Goal: Information Seeking & Learning: Check status

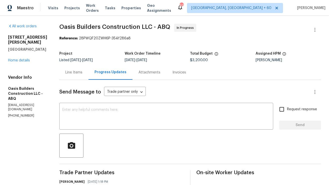
click at [72, 77] on div "Line Items" at bounding box center [73, 72] width 29 height 15
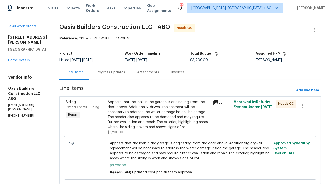
click at [98, 79] on div "Progress Updates" at bounding box center [110, 72] width 42 height 15
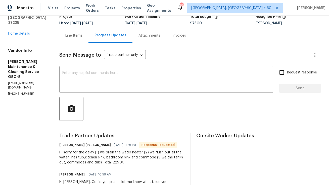
scroll to position [39, 0]
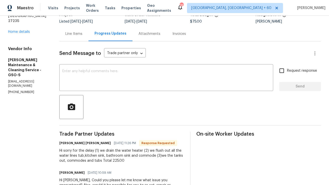
click at [81, 33] on div "Line Items" at bounding box center [73, 33] width 17 height 5
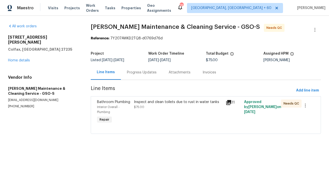
click at [147, 70] on div "Progress Updates" at bounding box center [142, 72] width 42 height 15
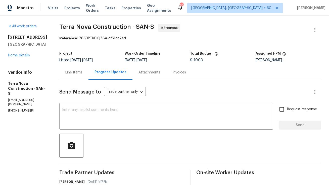
click at [82, 71] on div "Line Items" at bounding box center [73, 72] width 17 height 5
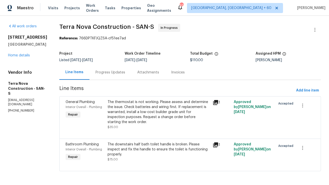
click at [122, 71] on div "Progress Updates" at bounding box center [110, 72] width 30 height 5
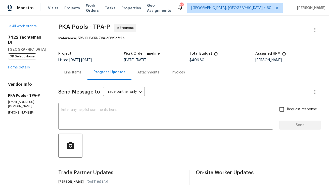
click at [65, 74] on div "Line Items" at bounding box center [72, 72] width 17 height 5
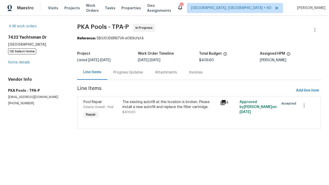
click at [107, 73] on div "Progress Updates" at bounding box center [128, 72] width 42 height 15
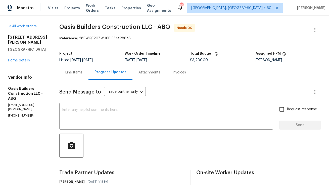
click at [76, 79] on div "Line Items" at bounding box center [73, 72] width 29 height 15
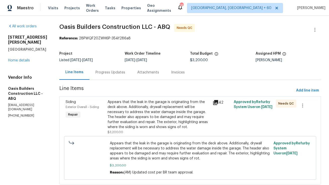
click at [144, 119] on div "Appears that the leak in the garage is originating from the deck above. Additio…" at bounding box center [158, 115] width 102 height 30
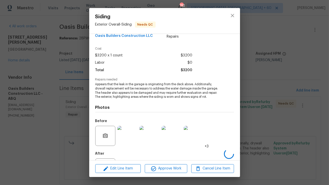
scroll to position [34, 0]
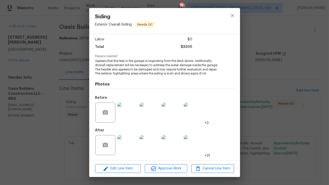
click at [130, 145] on img at bounding box center [127, 145] width 20 height 20
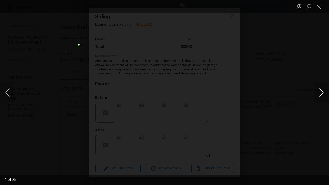
click at [320, 94] on button "Next image" at bounding box center [320, 93] width 15 height 20
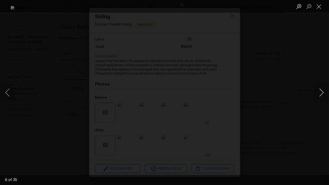
click at [320, 94] on button "Next image" at bounding box center [320, 93] width 15 height 20
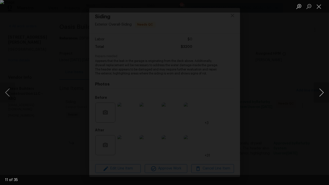
click at [320, 94] on button "Next image" at bounding box center [320, 93] width 15 height 20
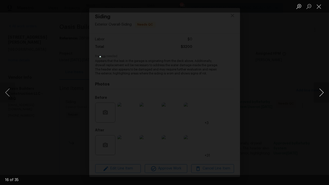
click at [320, 94] on button "Next image" at bounding box center [320, 93] width 15 height 20
click at [318, 8] on button "Close lightbox" at bounding box center [318, 6] width 10 height 9
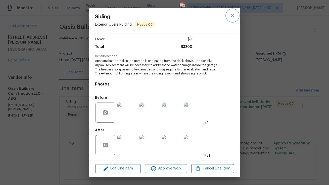
click at [231, 17] on icon "close" at bounding box center [231, 15] width 3 height 3
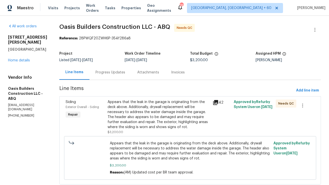
click at [123, 72] on div "Progress Updates" at bounding box center [110, 72] width 30 height 5
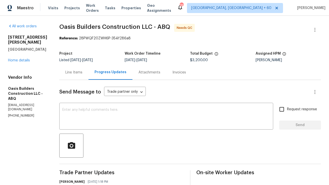
click at [80, 73] on div "Line Items" at bounding box center [73, 72] width 17 height 5
